Goal: Find specific page/section: Find specific page/section

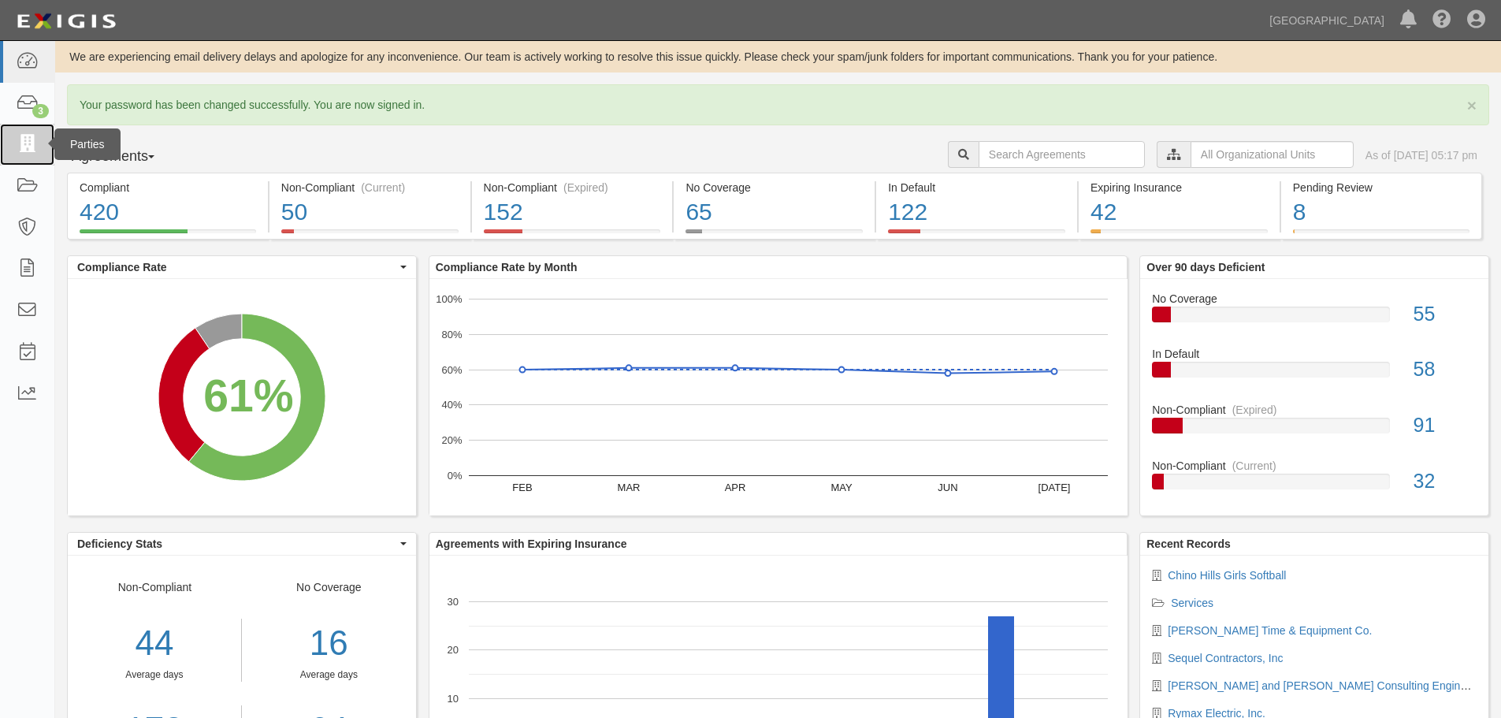
click at [15, 145] on link at bounding box center [27, 145] width 54 height 42
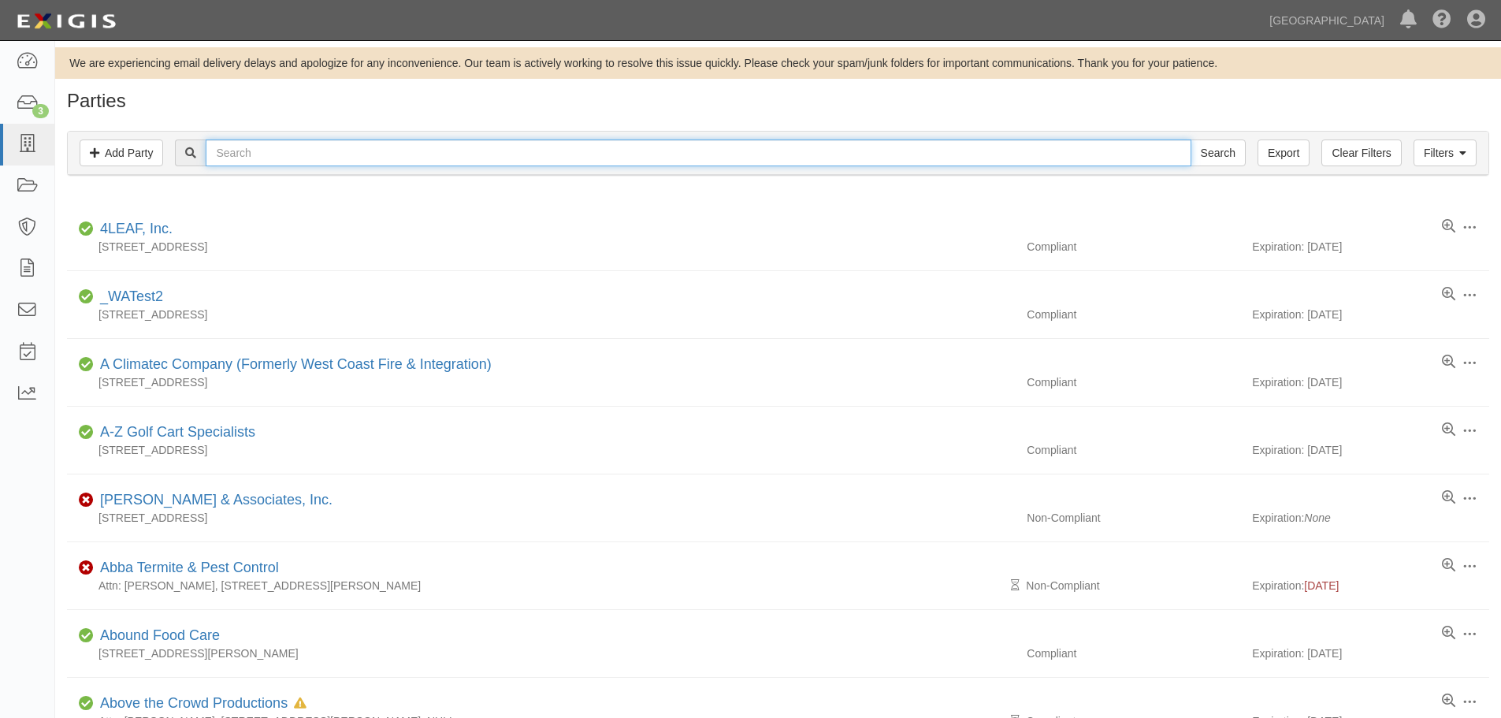
click at [264, 150] on input "text" at bounding box center [698, 152] width 985 height 27
type input "special olympics"
click at [1191, 139] on input "Search" at bounding box center [1218, 152] width 55 height 27
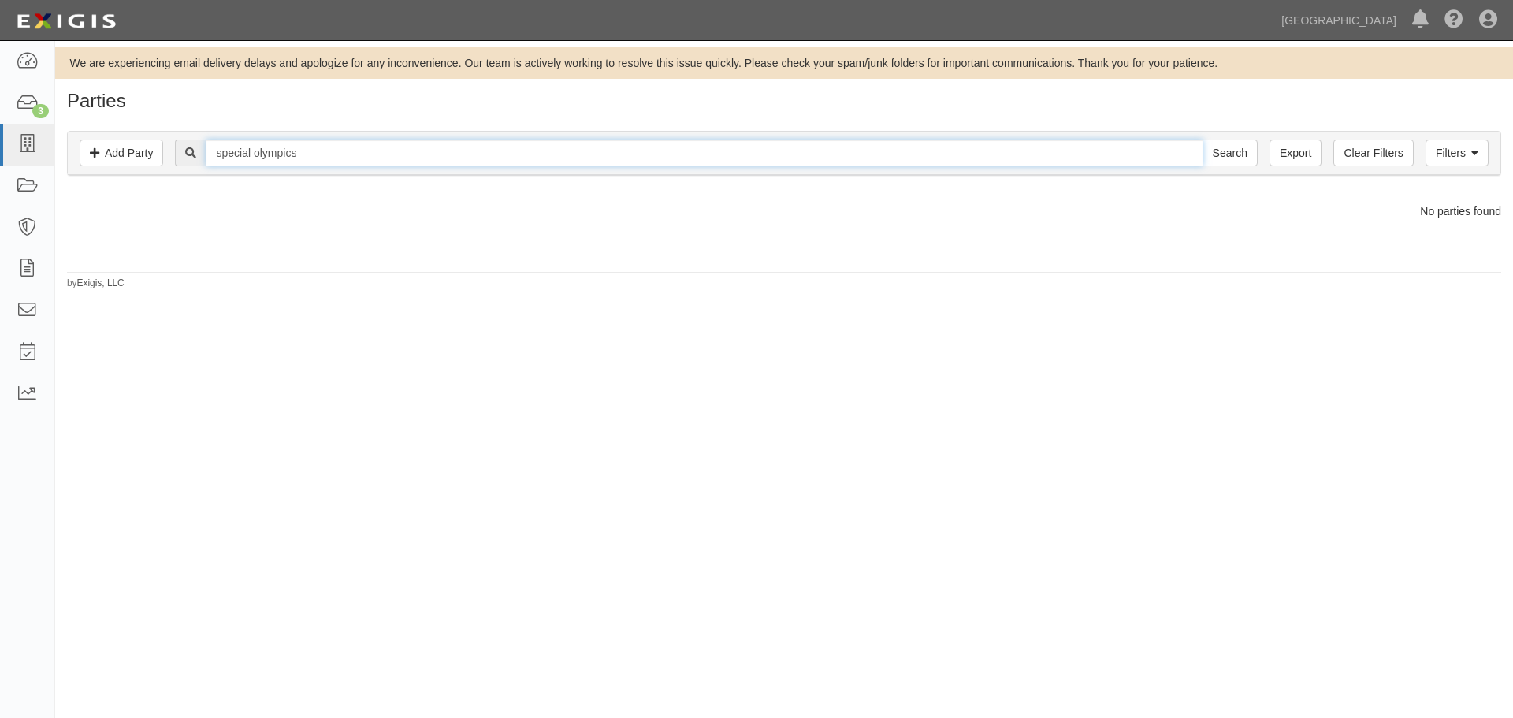
click at [269, 154] on input "special olympics" at bounding box center [704, 152] width 997 height 27
drag, startPoint x: 319, startPoint y: 147, endPoint x: 137, endPoint y: 154, distance: 182.1
click at [137, 154] on div "Filters Add Party Clear Filters Export special olympics Search Filters" at bounding box center [784, 153] width 1432 height 43
type input "spectra turf"
click at [1202, 139] on input "Search" at bounding box center [1229, 152] width 55 height 27
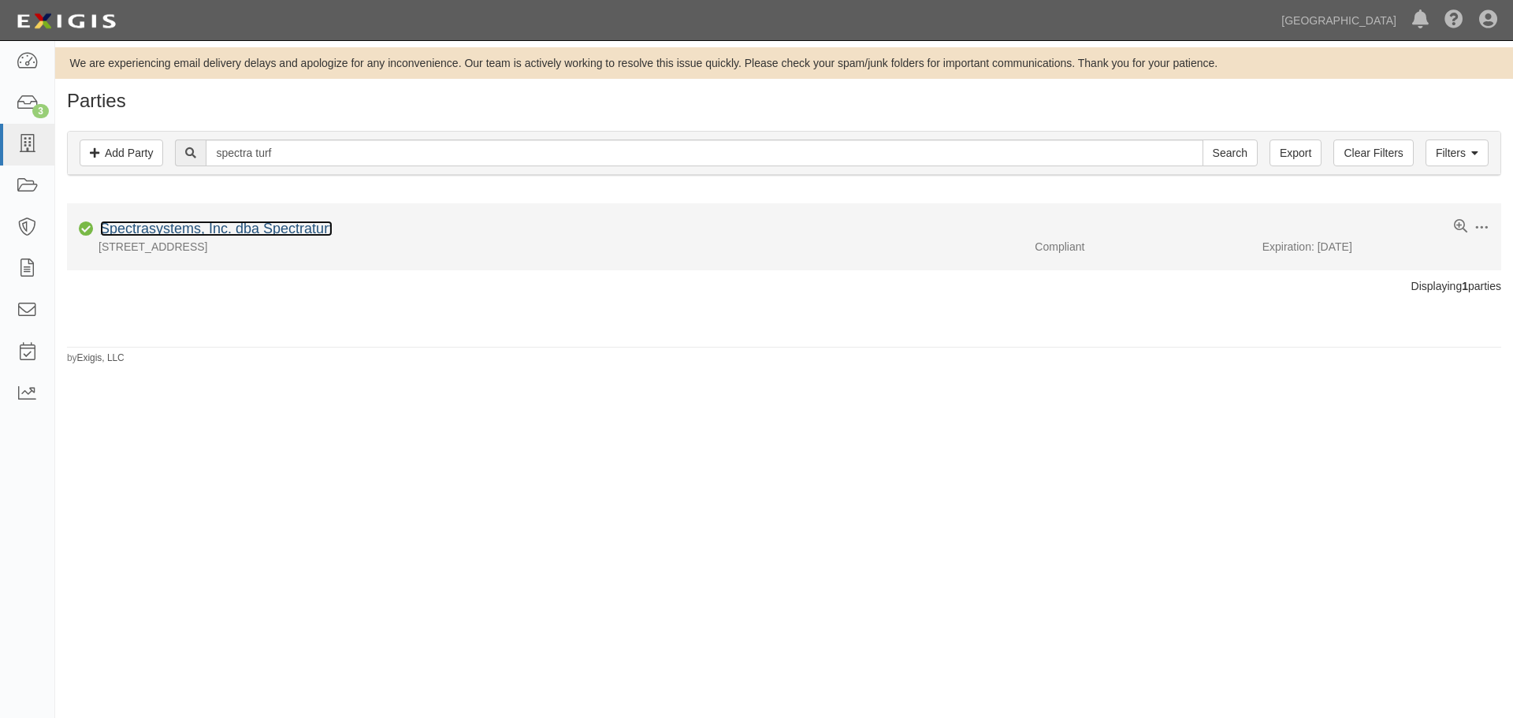
click at [294, 235] on link "Spectrasystems, Inc. dba Spectraturf" at bounding box center [216, 229] width 232 height 16
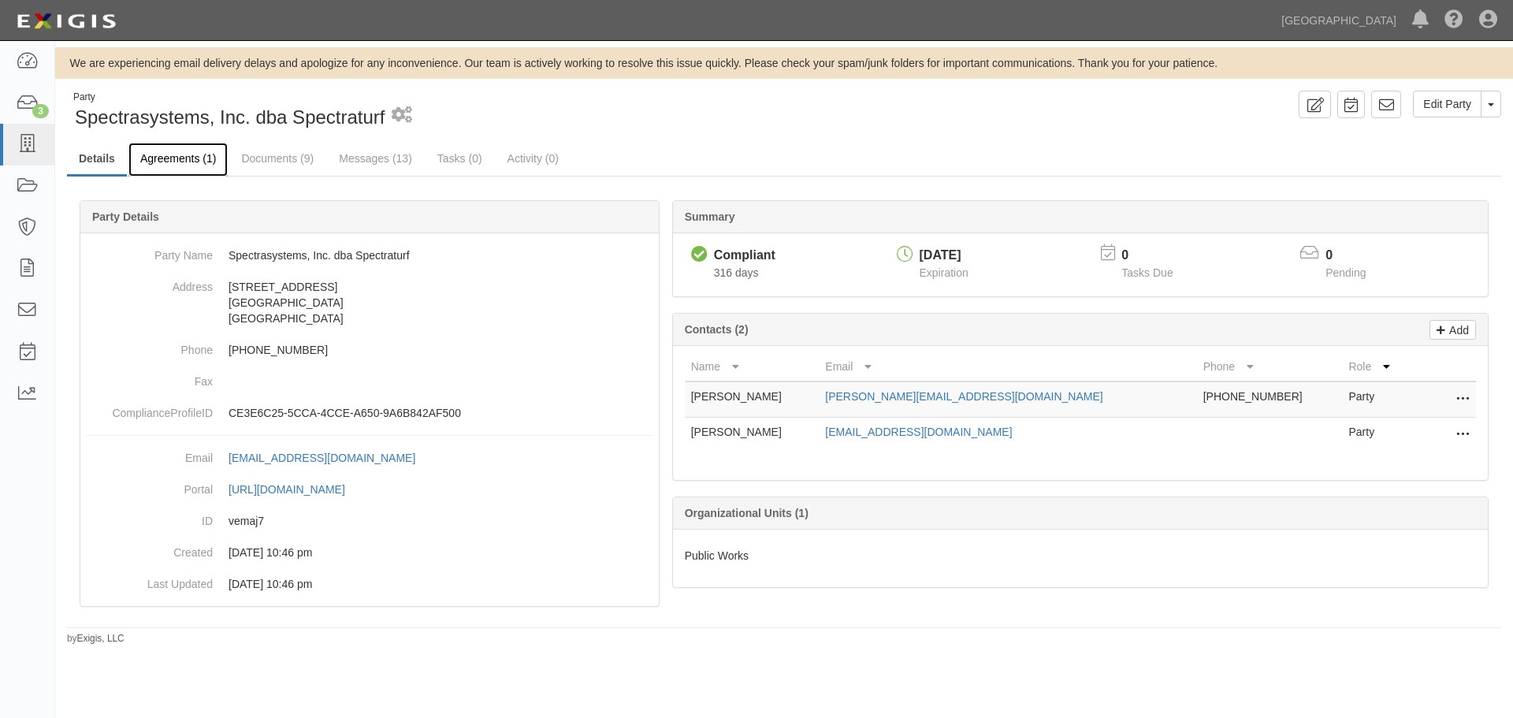
click at [178, 154] on link "Agreements (1)" at bounding box center [177, 160] width 99 height 34
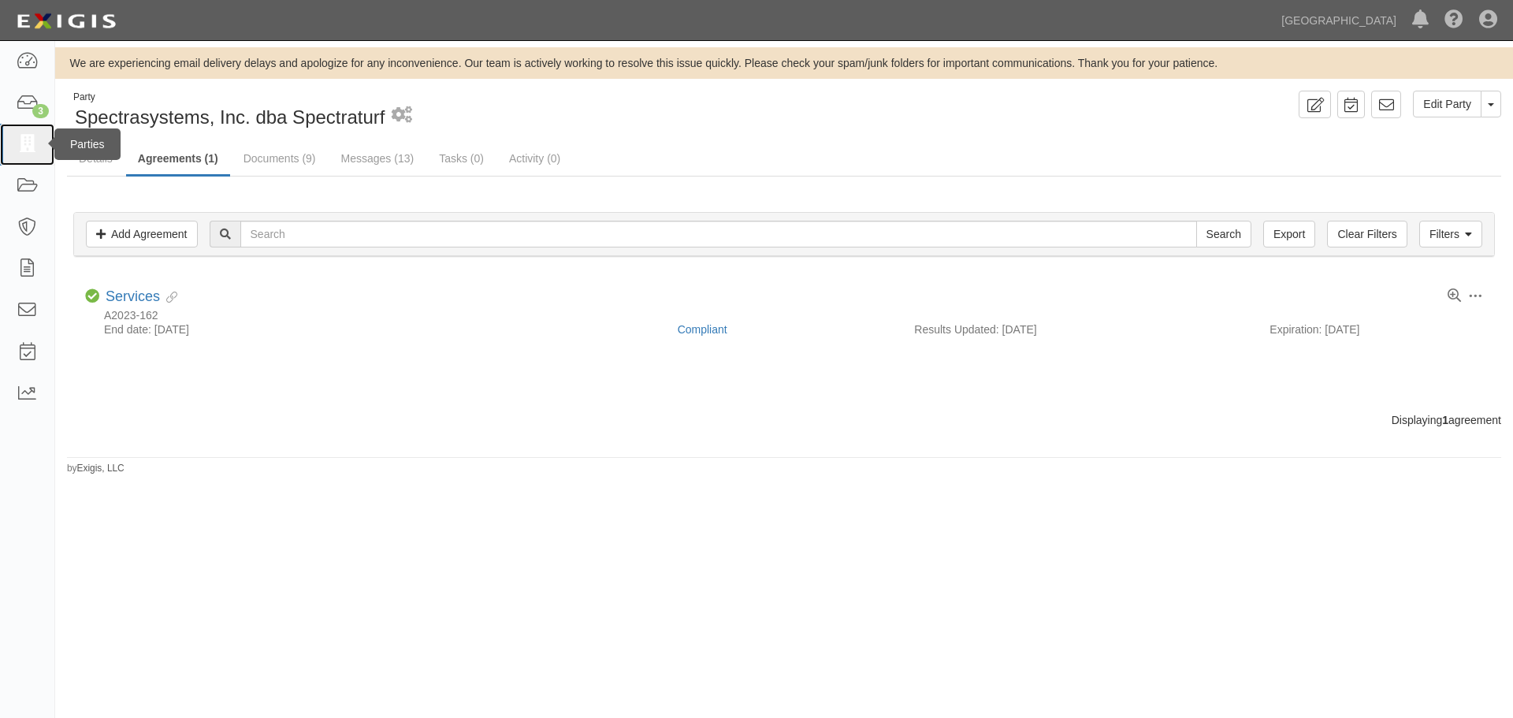
click at [14, 148] on link at bounding box center [27, 145] width 54 height 42
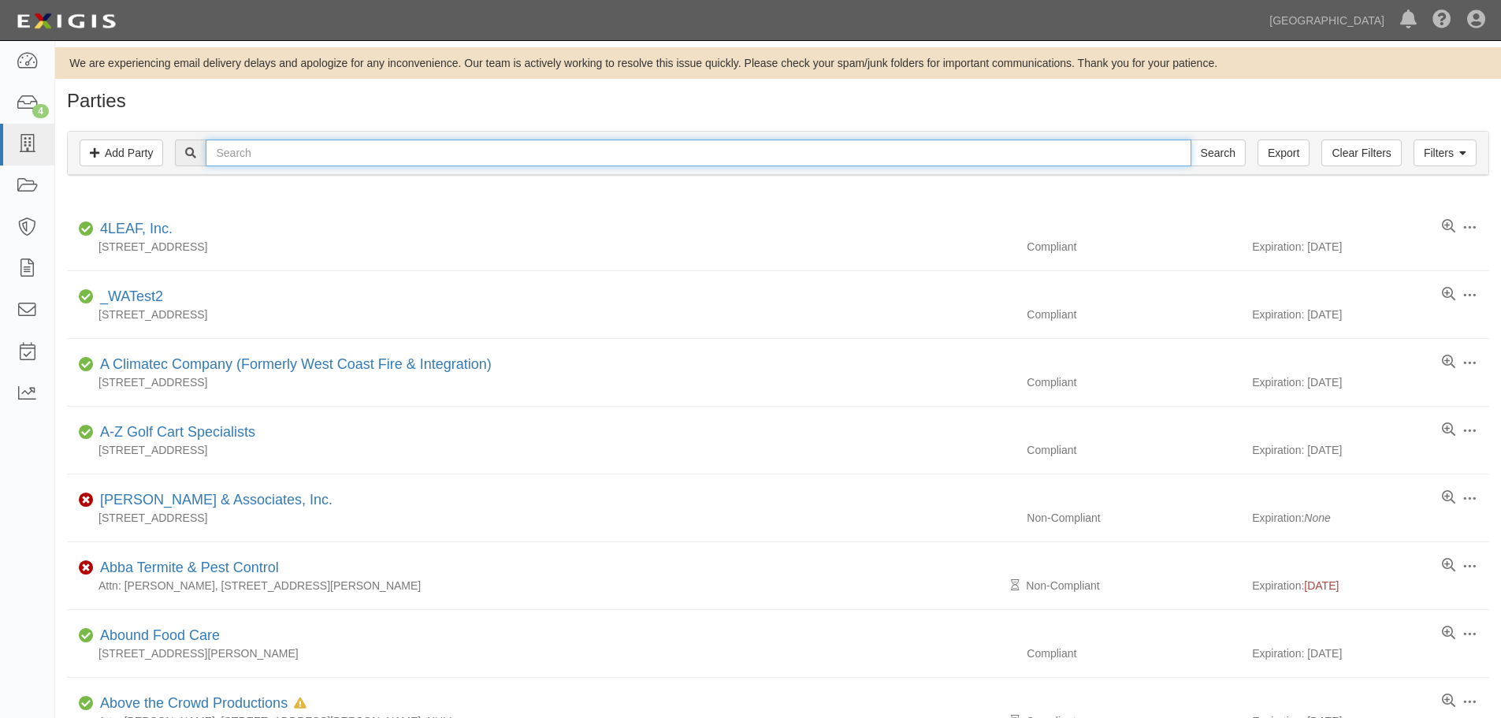
click at [240, 153] on input "text" at bounding box center [698, 152] width 985 height 27
type input "statewide mechanical"
click at [1191, 139] on input "Search" at bounding box center [1218, 152] width 55 height 27
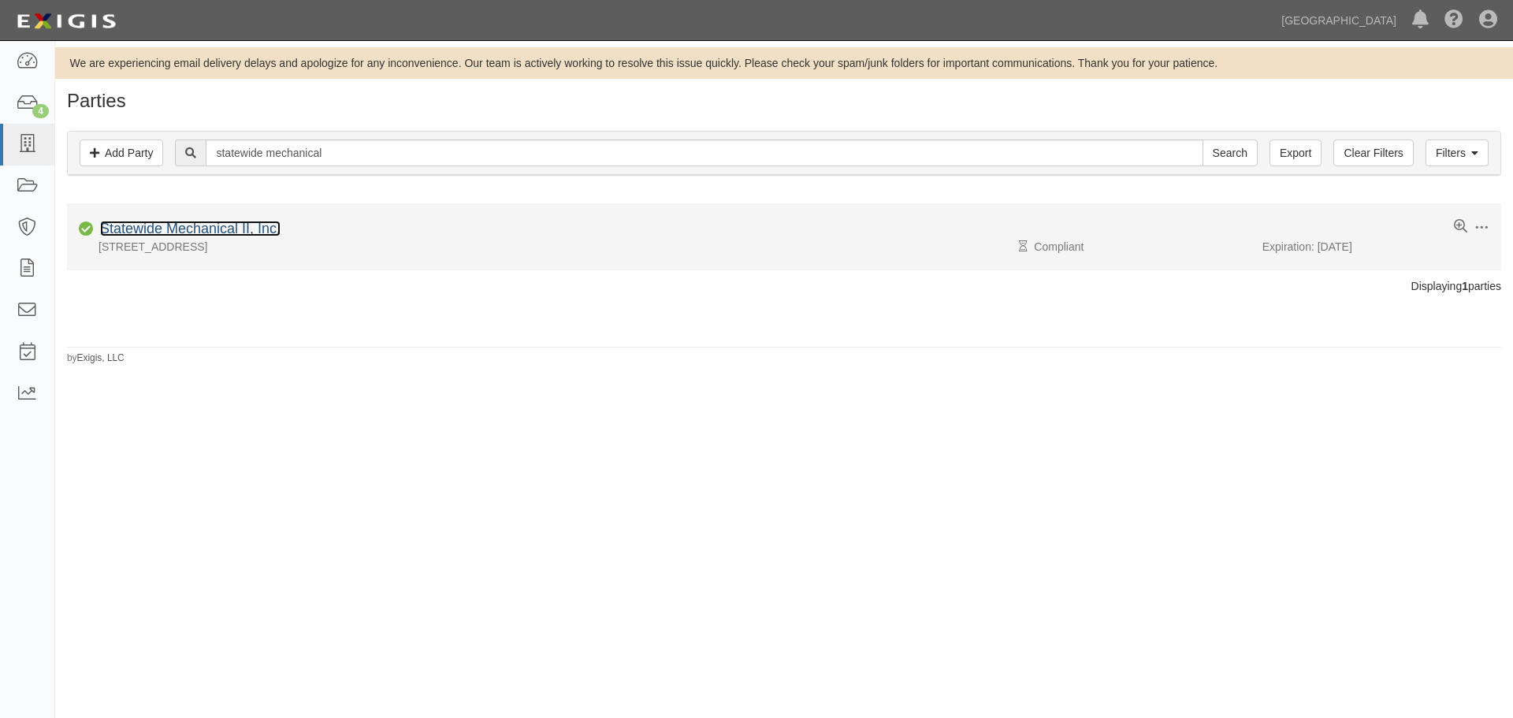
click at [250, 229] on link "Statewide Mechanical II, Inc." at bounding box center [190, 229] width 180 height 16
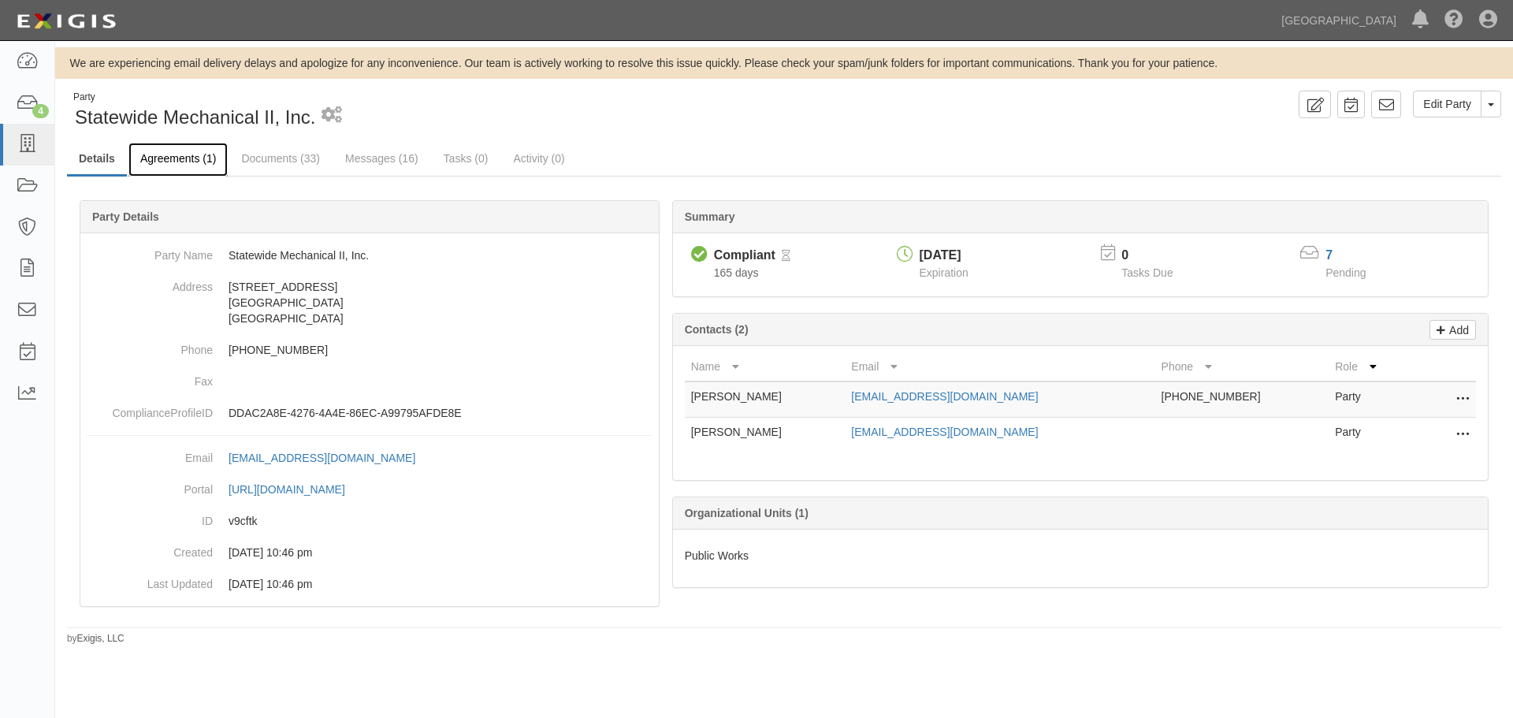
click at [185, 151] on link "Agreements (1)" at bounding box center [177, 160] width 99 height 34
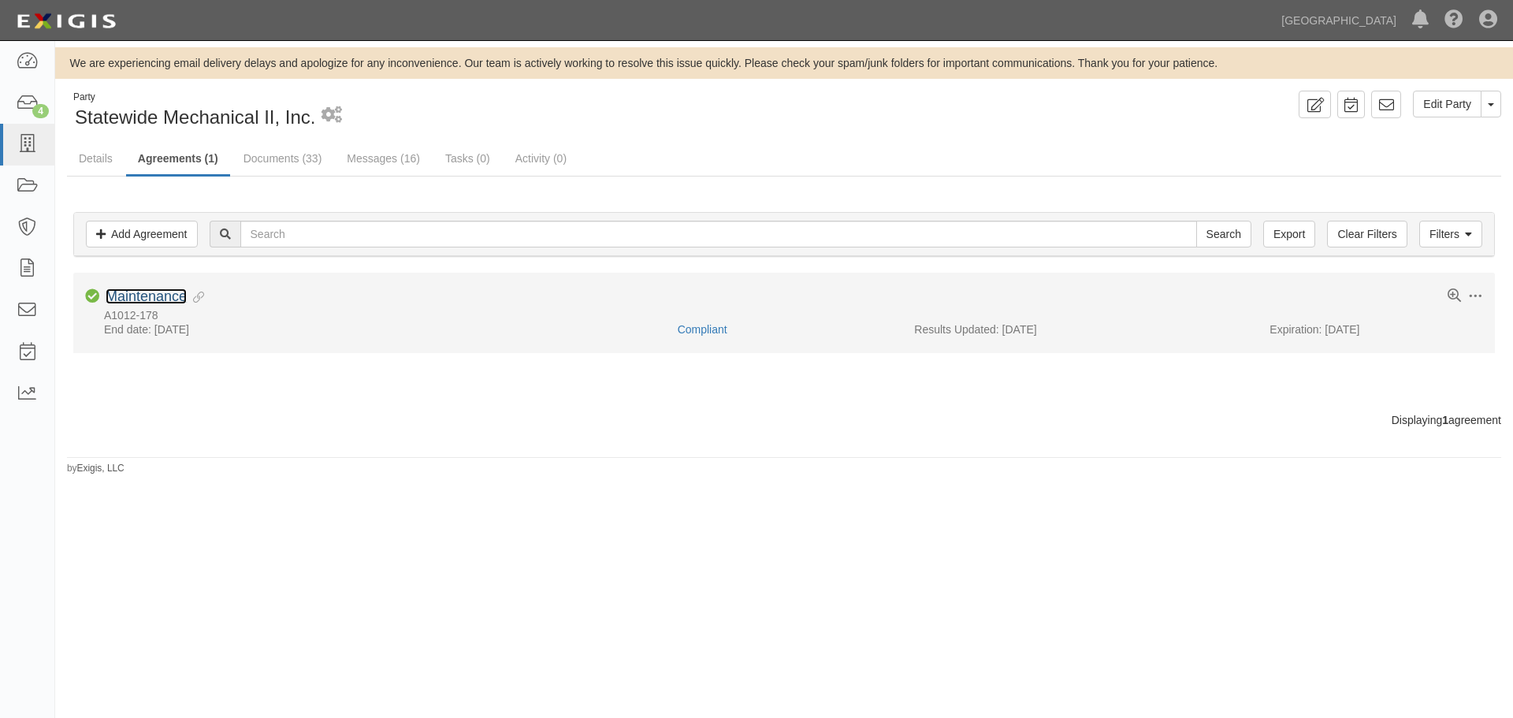
click at [132, 303] on link "Maintenance" at bounding box center [146, 296] width 81 height 16
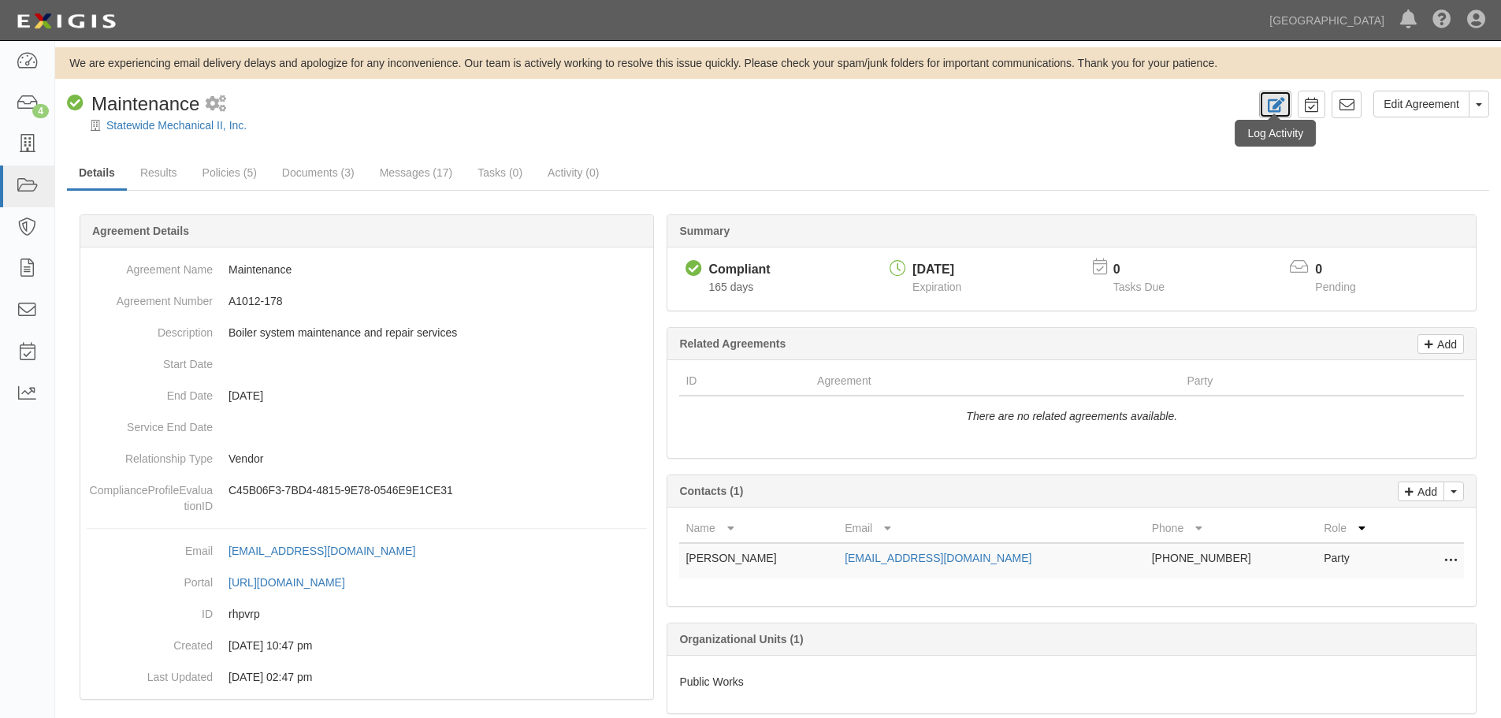
click at [1276, 109] on icon at bounding box center [1275, 105] width 18 height 15
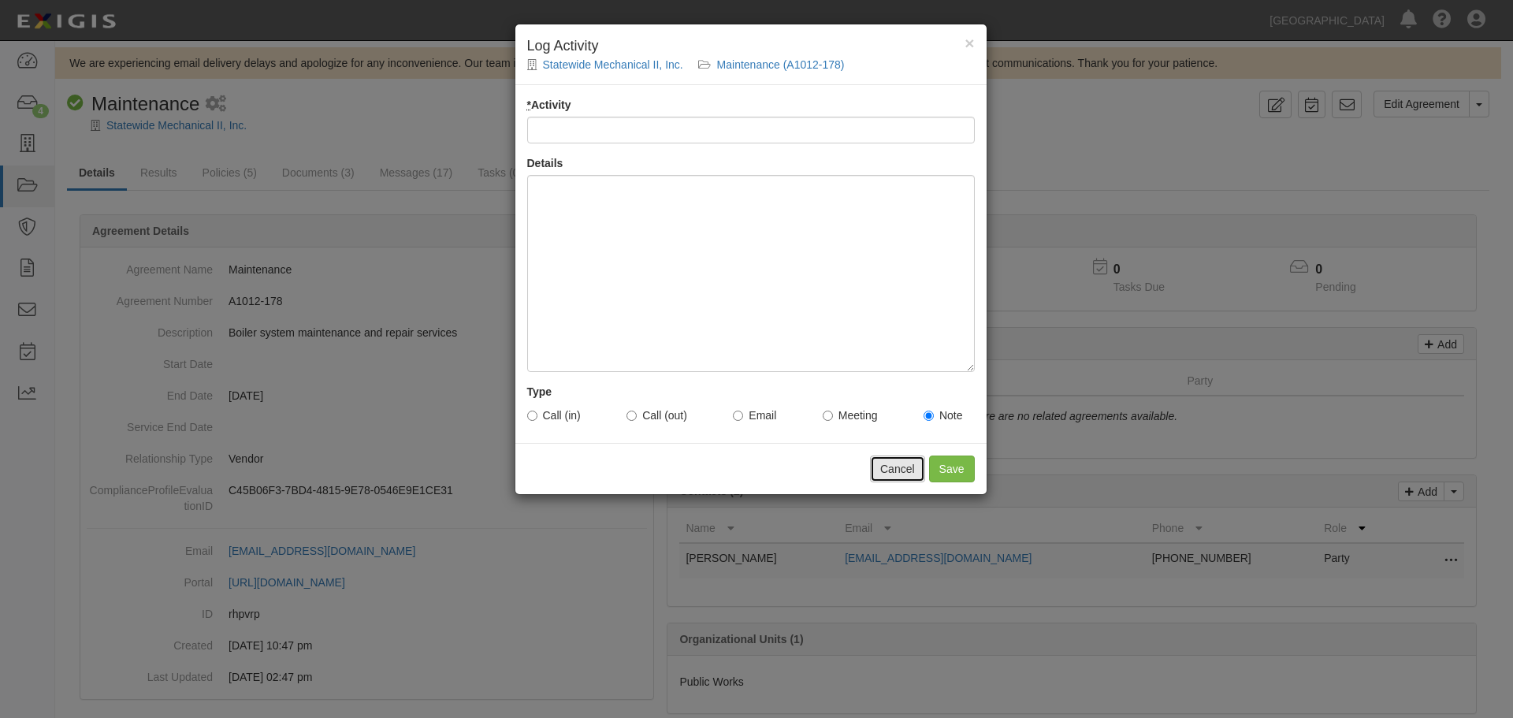
click at [891, 467] on button "Cancel" at bounding box center [897, 468] width 55 height 27
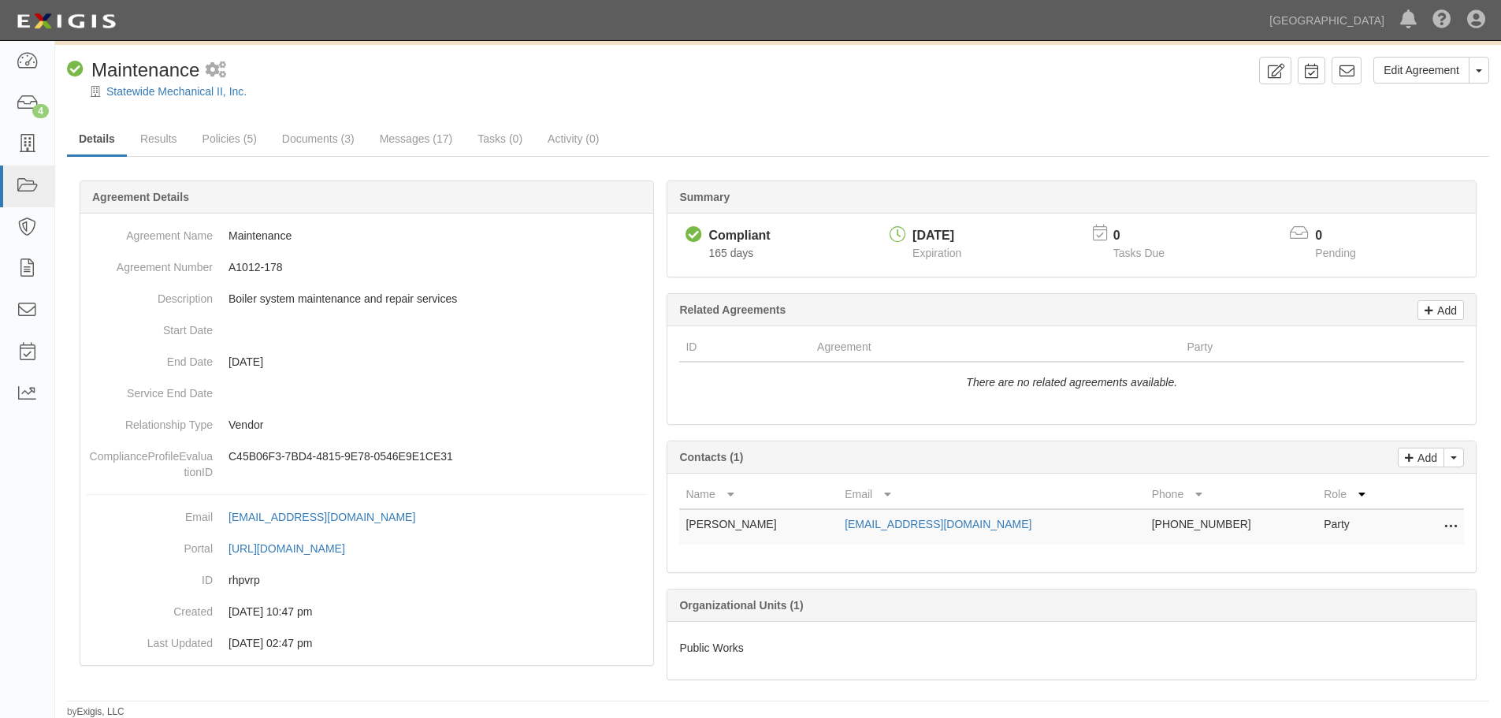
scroll to position [35, 0]
click at [254, 266] on dd "A1012-178" at bounding box center [367, 267] width 560 height 32
click at [136, 90] on link "Statewide Mechanical II, Inc." at bounding box center [176, 90] width 140 height 13
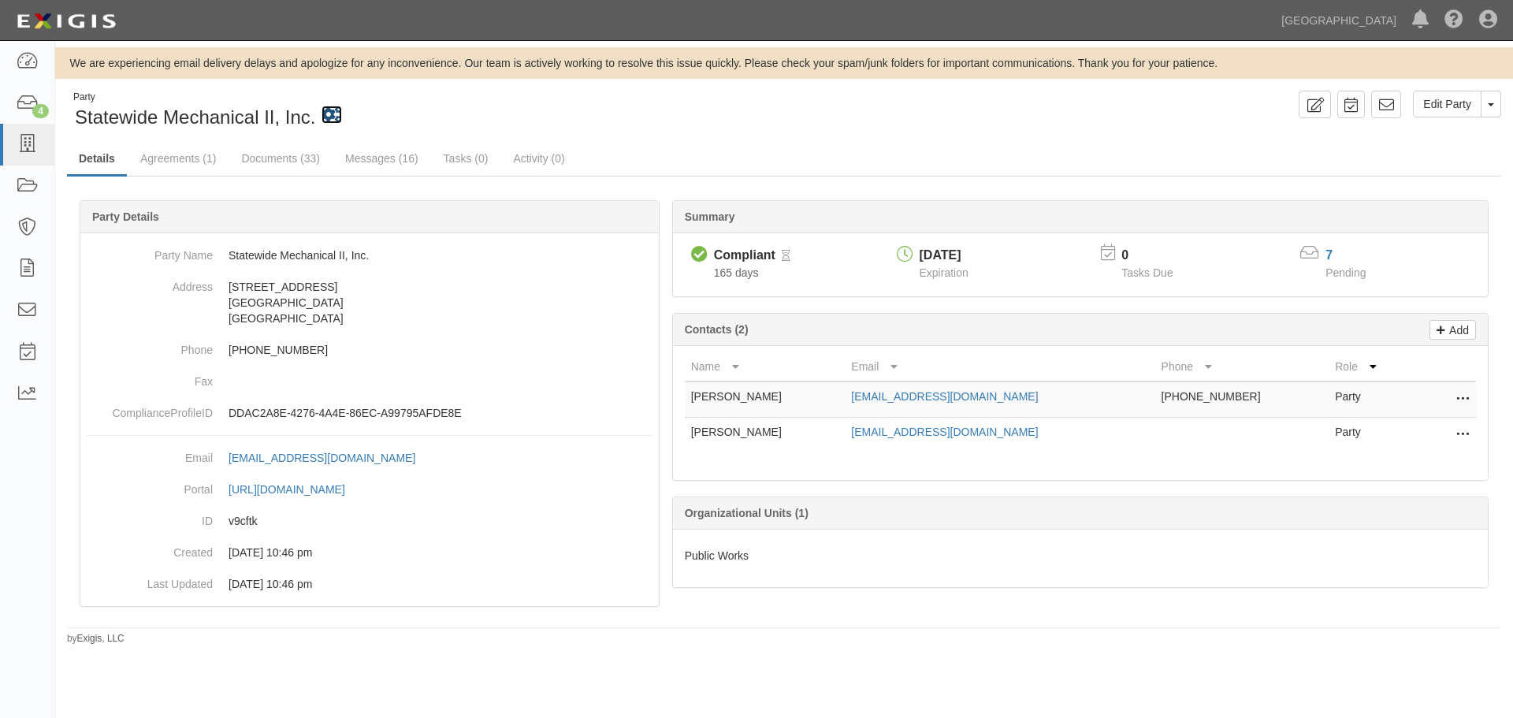
click at [329, 116] on icon at bounding box center [331, 115] width 20 height 17
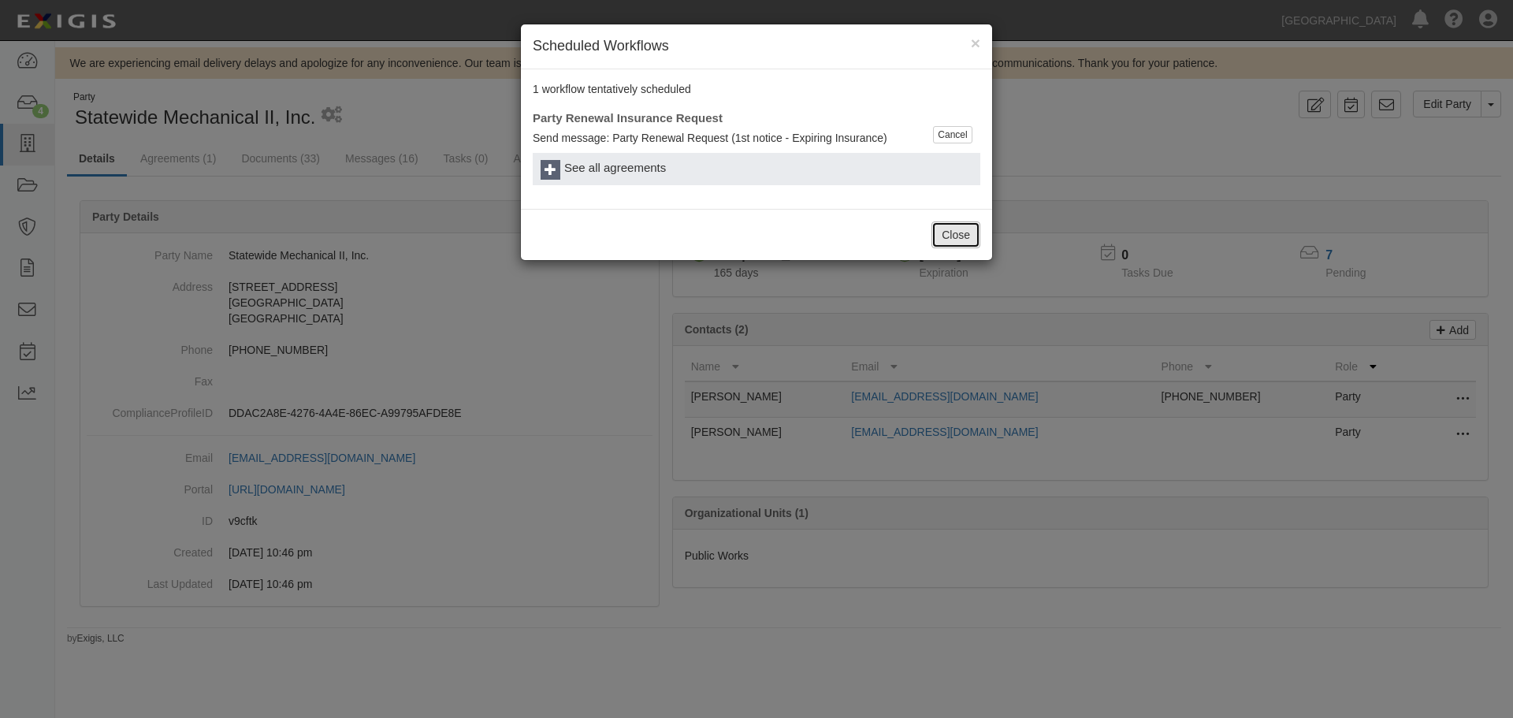
click at [972, 229] on button "Close" at bounding box center [955, 234] width 49 height 27
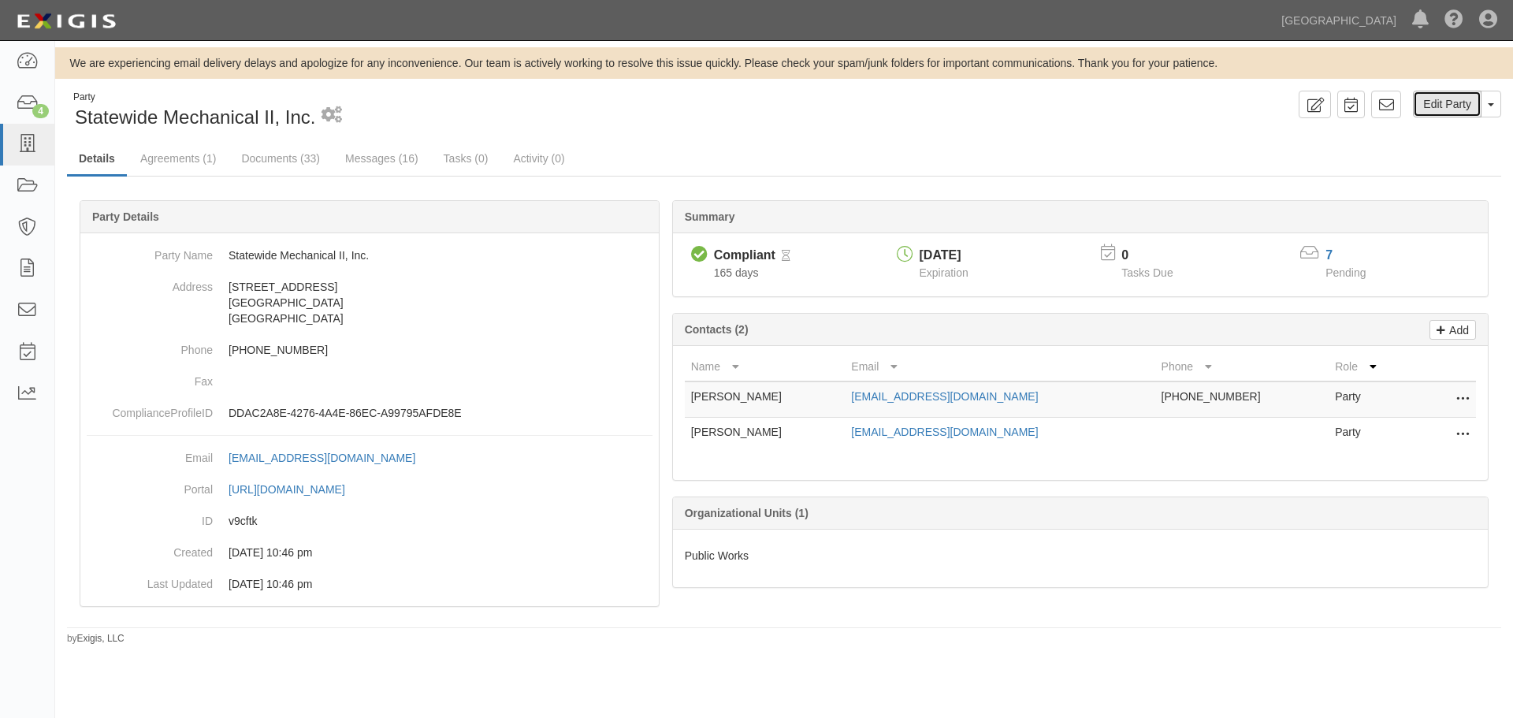
click at [1466, 107] on link "Edit Party" at bounding box center [1447, 104] width 69 height 27
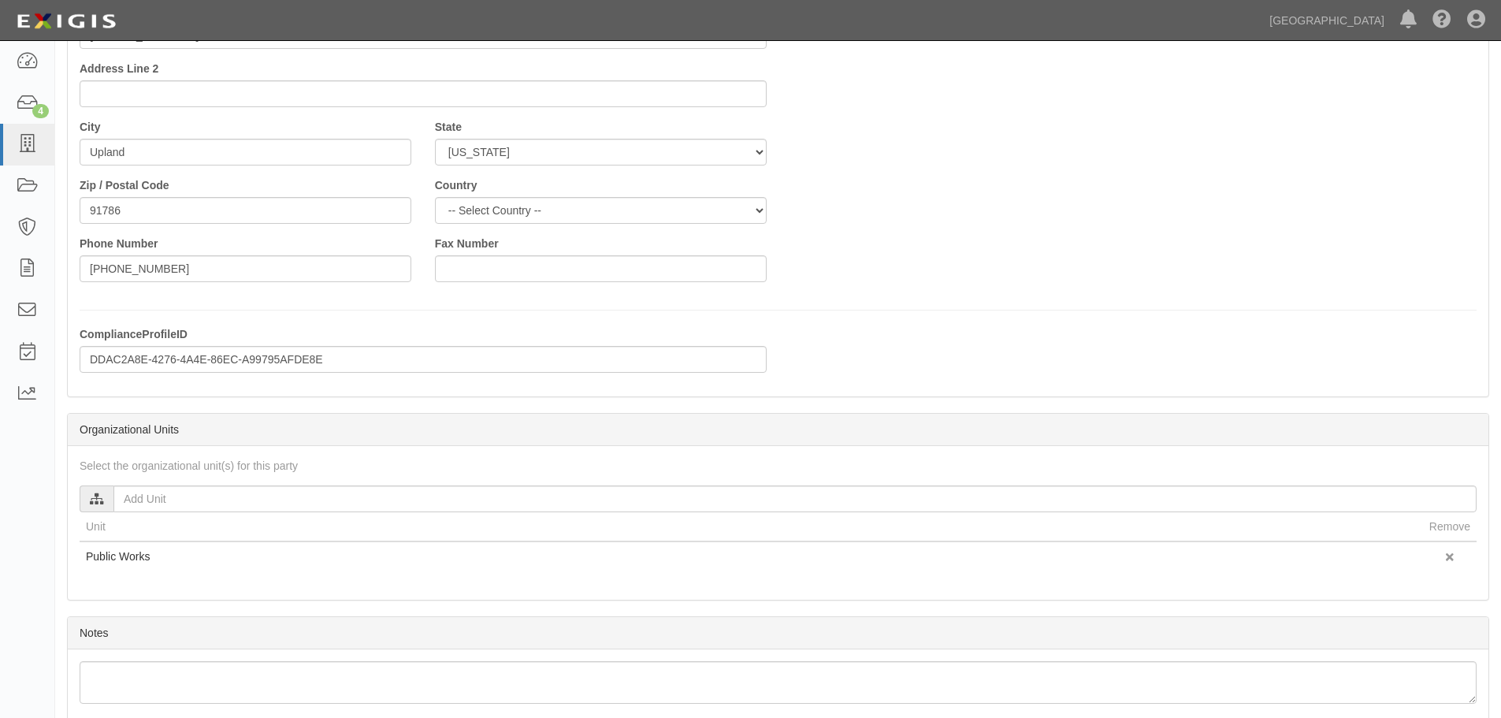
scroll to position [312, 0]
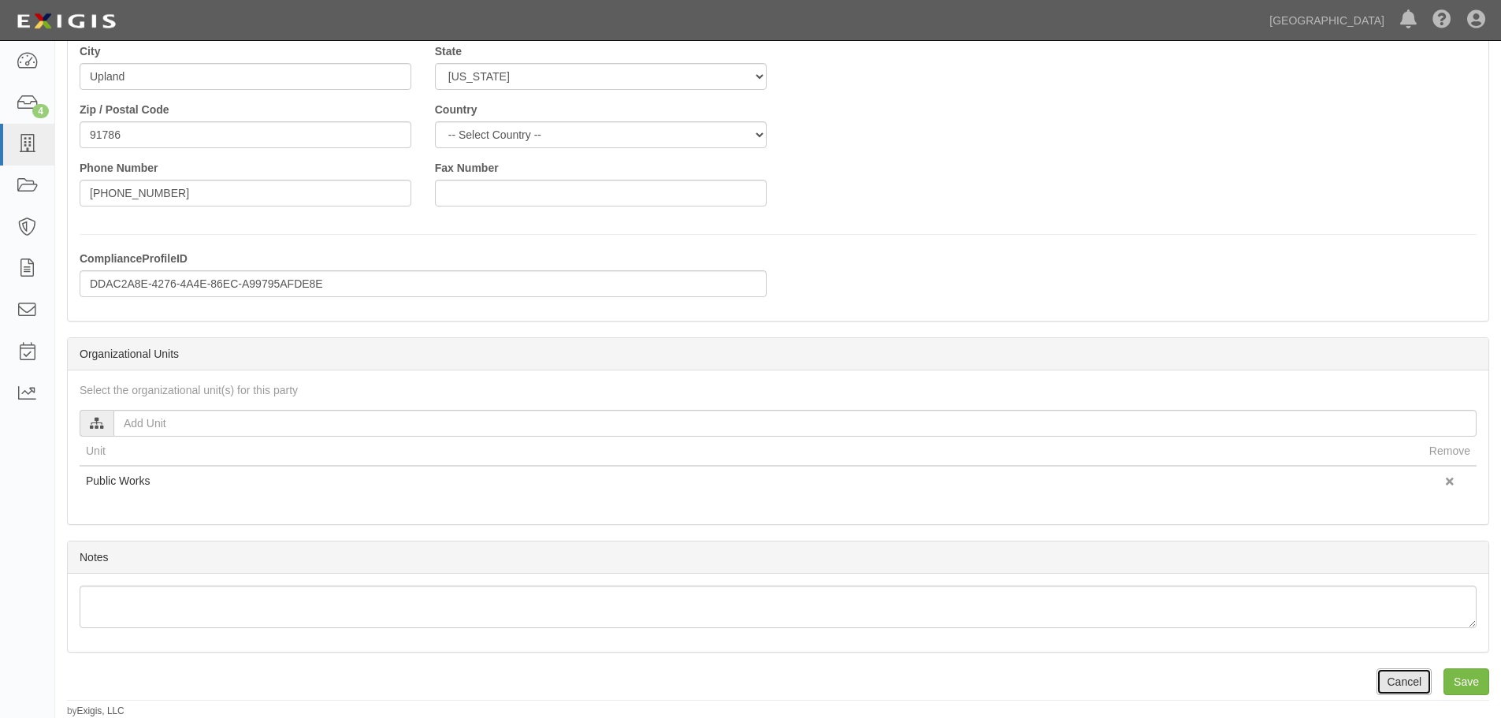
click at [1411, 678] on link "Cancel" at bounding box center [1404, 681] width 55 height 27
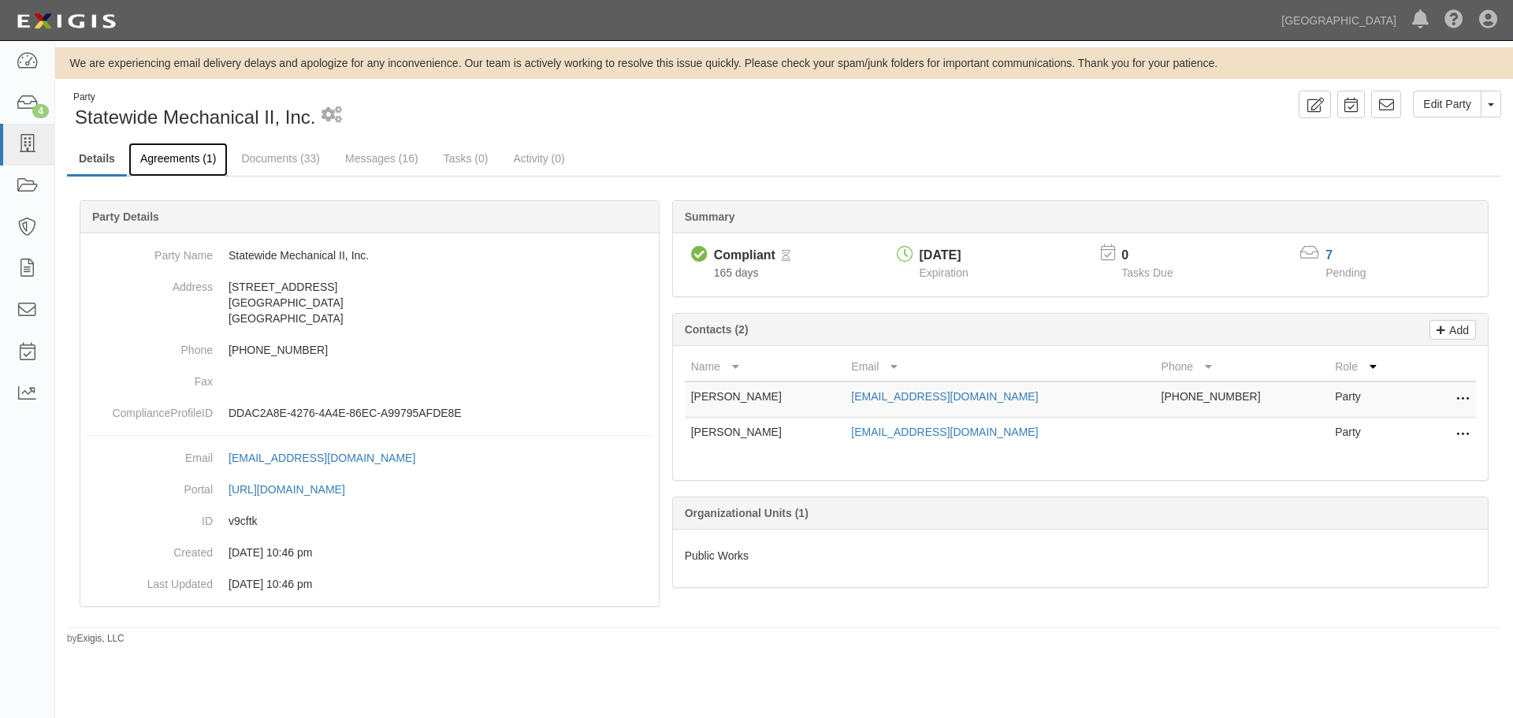
click at [178, 157] on link "Agreements (1)" at bounding box center [177, 160] width 99 height 34
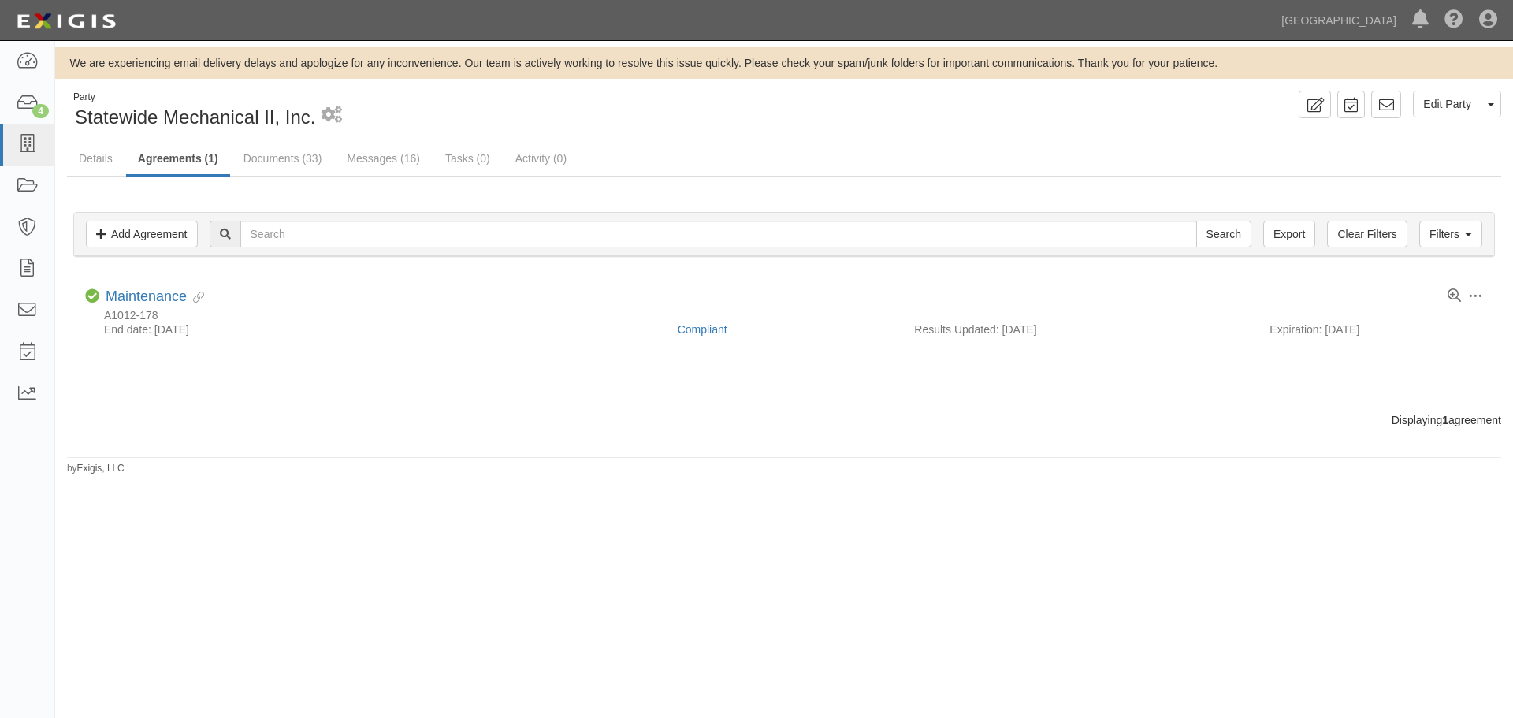
click at [776, 498] on div "We are experiencing email delivery delays and apologize for any inconvenience. …" at bounding box center [756, 370] width 1513 height 646
click at [27, 136] on icon at bounding box center [27, 145] width 22 height 18
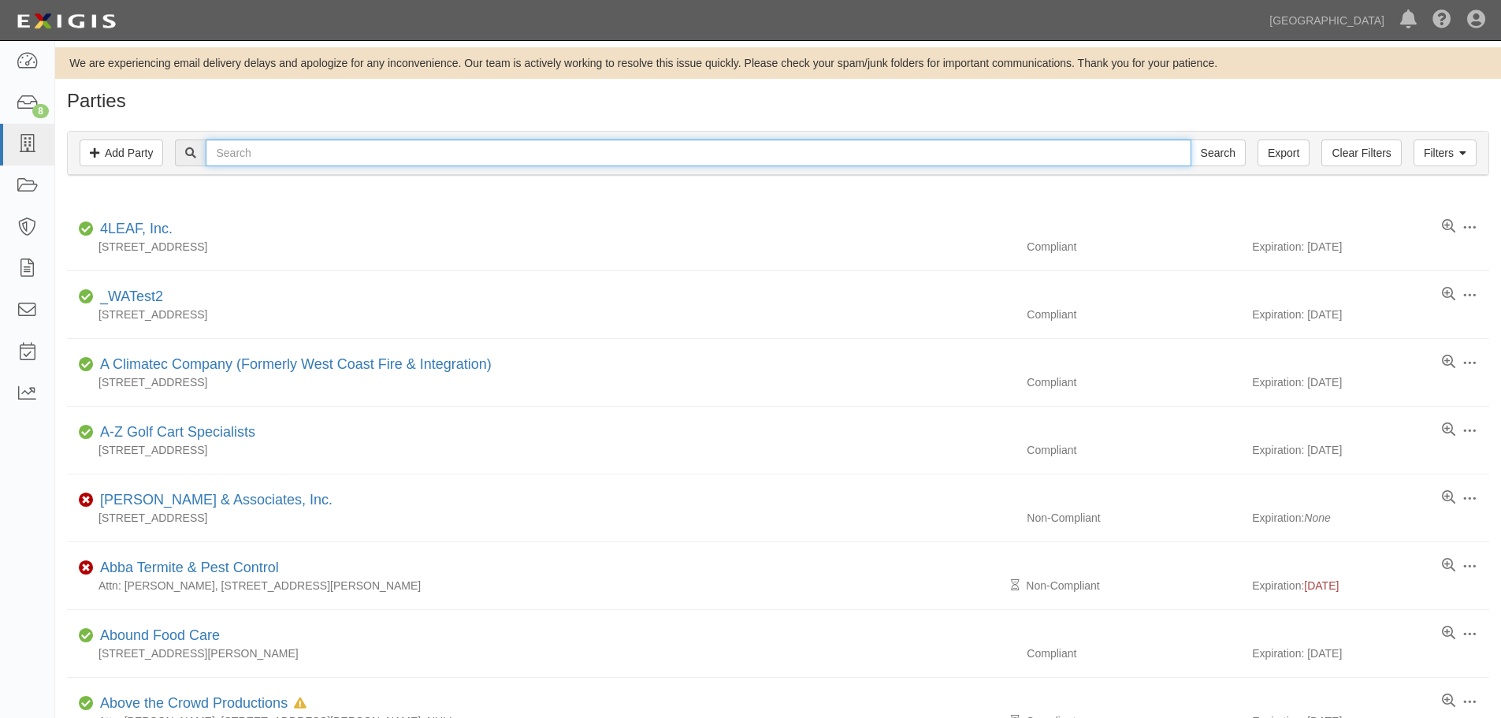
click at [333, 152] on input "text" at bounding box center [698, 152] width 985 height 27
type input "[PERSON_NAME]'s Painting"
click at [1191, 139] on input "Search" at bounding box center [1218, 152] width 55 height 27
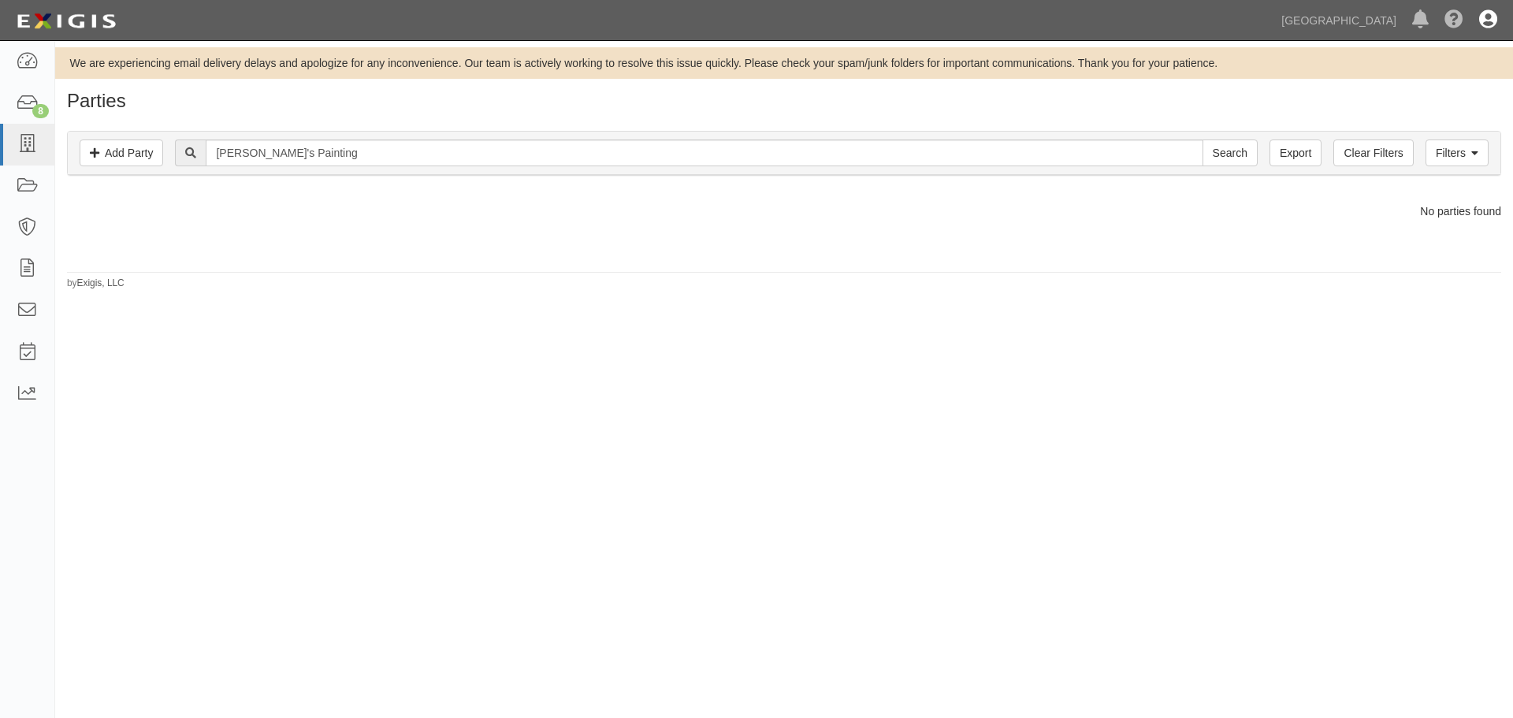
click at [1494, 20] on icon at bounding box center [1488, 20] width 18 height 19
click at [1422, 93] on link "Sign Out" at bounding box center [1442, 92] width 124 height 32
